Goal: Transaction & Acquisition: Download file/media

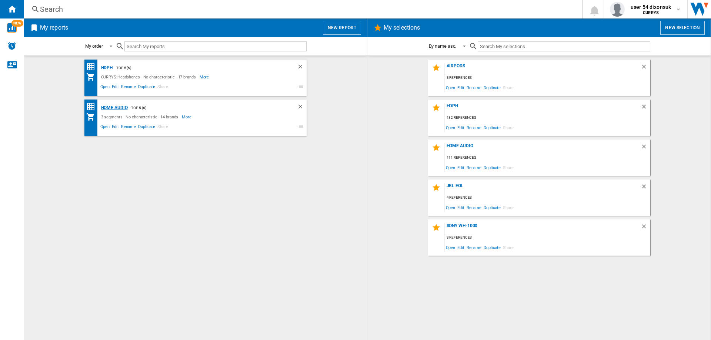
click at [112, 105] on div "Home Audio" at bounding box center [113, 107] width 29 height 9
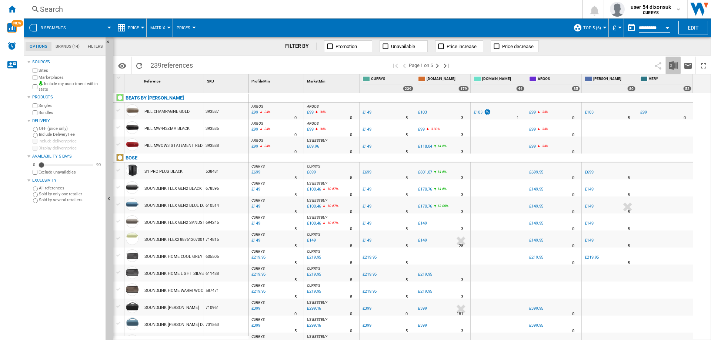
click at [675, 63] on img "Download in Excel" at bounding box center [673, 65] width 9 height 9
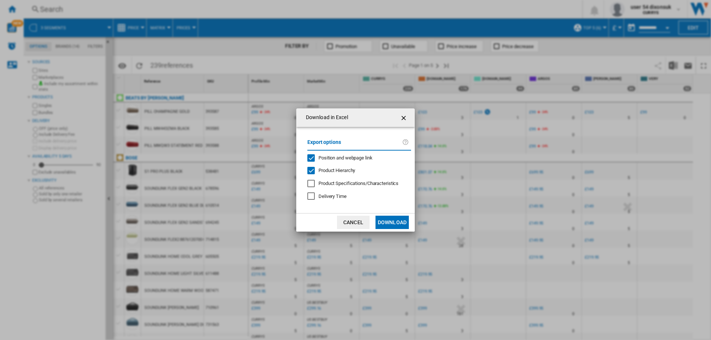
click at [331, 171] on span "Product Hierarchy" at bounding box center [337, 171] width 37 height 6
click at [385, 221] on button "Download" at bounding box center [392, 222] width 33 height 13
